Goal: Transaction & Acquisition: Purchase product/service

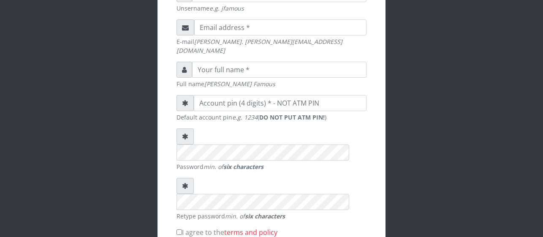
scroll to position [299, 0]
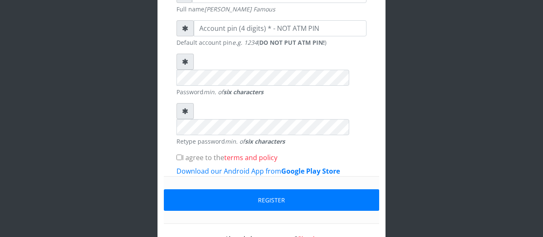
click at [314, 234] on link "Sign in" at bounding box center [308, 238] width 21 height 9
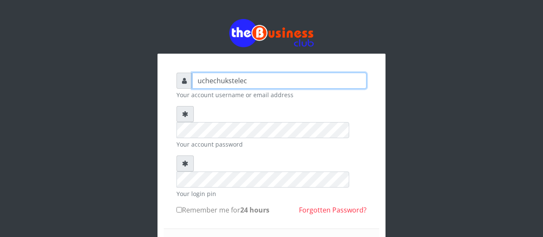
type input "Uchechukstelec"
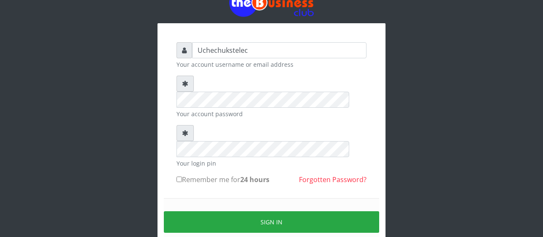
scroll to position [61, 0]
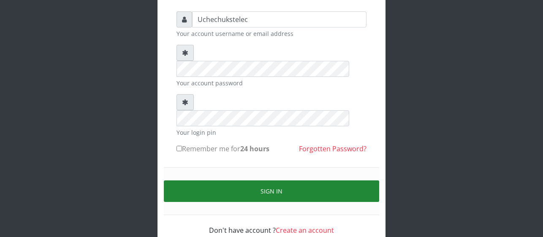
click at [275, 180] on button "Sign in" at bounding box center [271, 191] width 215 height 22
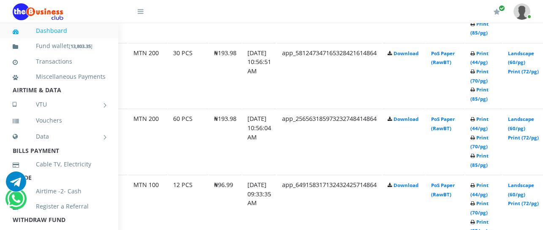
scroll to position [623, 84]
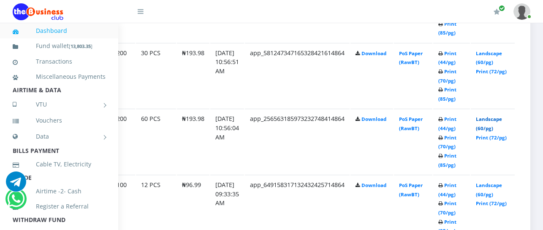
click at [488, 129] on link "Landscape (60/pg)" at bounding box center [489, 124] width 26 height 16
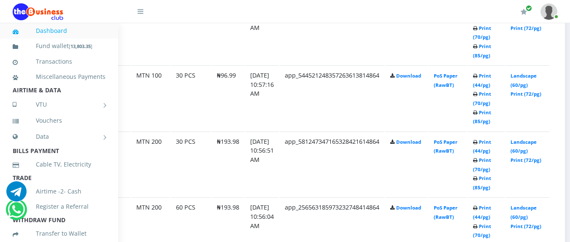
scroll to position [534, 57]
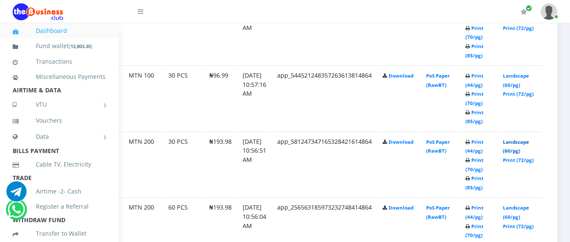
click at [514, 150] on link "Landscape (60/pg)" at bounding box center [516, 147] width 26 height 16
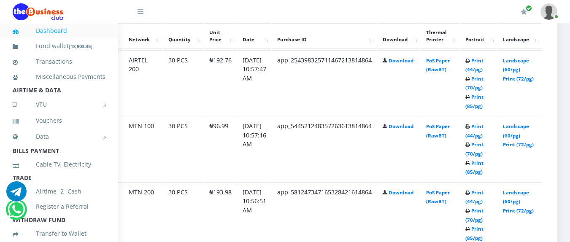
scroll to position [484, 57]
click at [517, 135] on link "Landscape (60/pg)" at bounding box center [516, 131] width 26 height 16
click at [517, 68] on link "Landscape (60/pg)" at bounding box center [516, 65] width 26 height 16
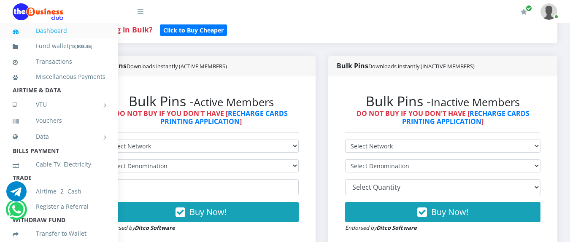
scroll to position [204, 57]
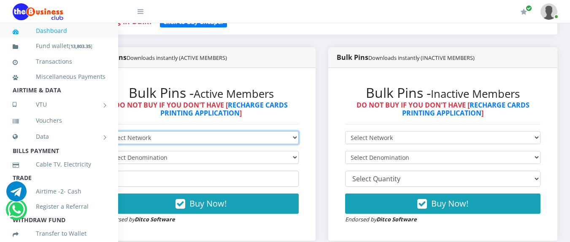
click at [289, 143] on select "Select Network MTN Globacom 9Mobile Airtel" at bounding box center [200, 137] width 195 height 13
select select "Airtel"
click at [103, 133] on select "Select Network MTN Globacom 9Mobile Airtel" at bounding box center [200, 137] width 195 height 13
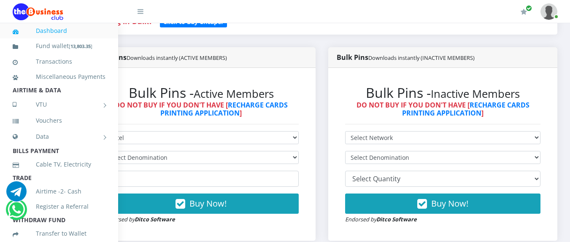
click at [104, 196] on li "Airtime -2- Cash" at bounding box center [59, 191] width 118 height 15
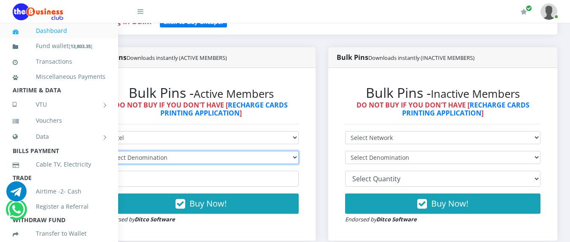
click at [287, 156] on select "Select Denomination" at bounding box center [200, 157] width 195 height 13
select select "963.8-1000"
click at [103, 153] on select "Select Denomination Airtel NGN100 - ₦96.38 Airtel NGN200 - ₦192.76 Airtel NGN50…" at bounding box center [200, 157] width 195 height 13
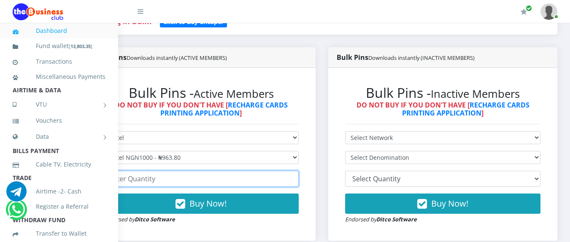
click at [152, 180] on input "number" at bounding box center [200, 179] width 195 height 16
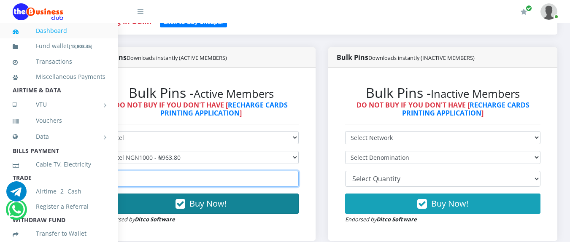
type input "10"
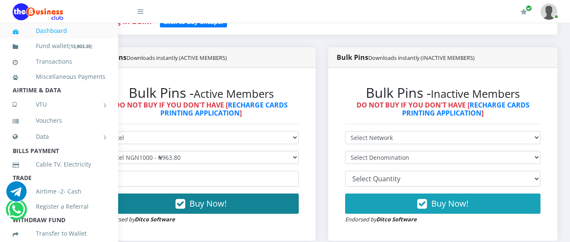
click at [200, 203] on span "Buy Now!" at bounding box center [208, 203] width 37 height 11
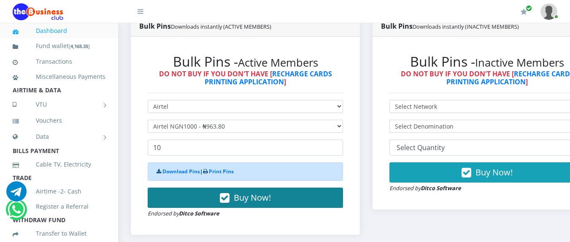
scroll to position [243, 0]
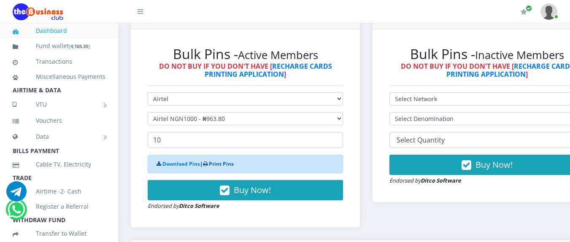
click at [221, 163] on link "Print Pins" at bounding box center [221, 163] width 25 height 7
